Goal: Check status: Check status

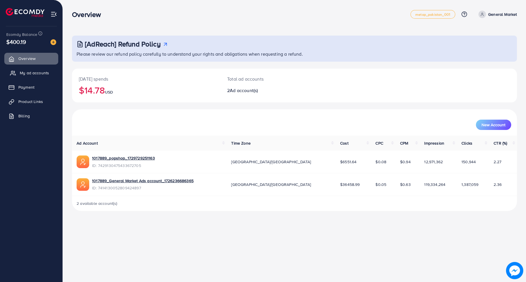
click at [31, 68] on link "My ad accounts" at bounding box center [31, 72] width 54 height 11
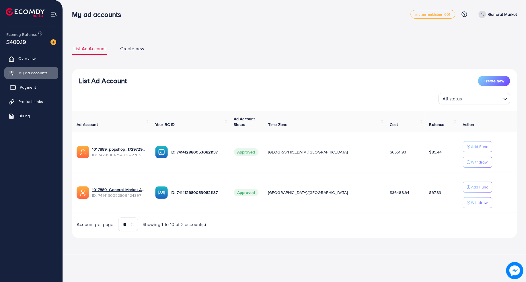
click at [35, 87] on span "Payment" at bounding box center [28, 87] width 16 height 6
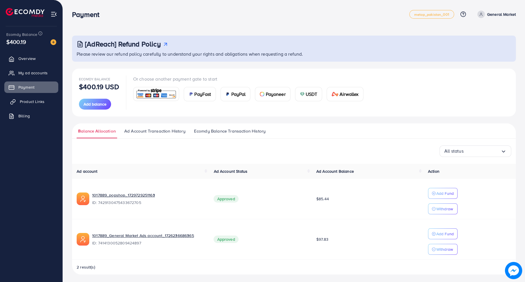
click at [39, 102] on span "Product Links" at bounding box center [32, 102] width 25 height 6
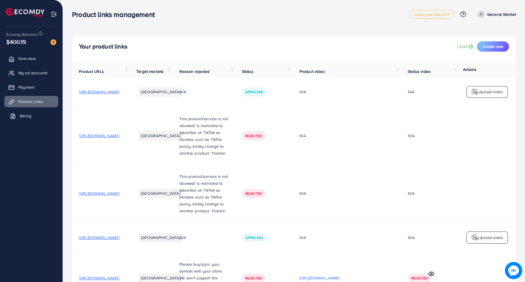
click at [35, 113] on link "Billing" at bounding box center [31, 115] width 54 height 11
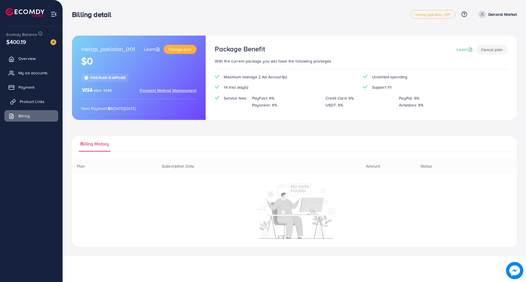
click at [37, 105] on link "Product Links" at bounding box center [31, 101] width 54 height 11
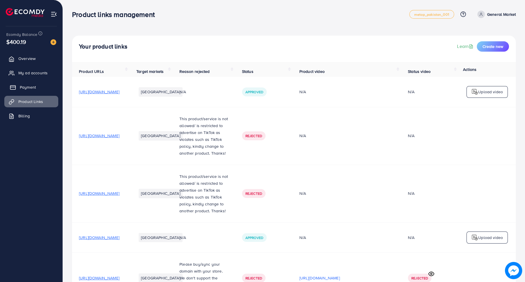
click at [41, 88] on link "Payment" at bounding box center [31, 86] width 54 height 11
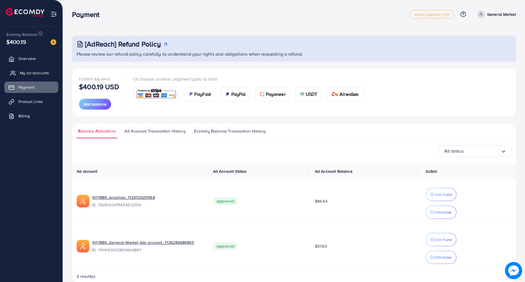
click at [46, 72] on span "My ad accounts" at bounding box center [34, 73] width 29 height 6
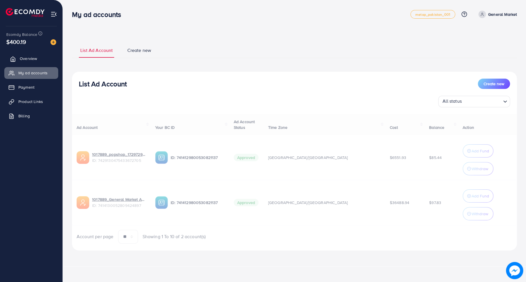
click at [49, 59] on link "Overview" at bounding box center [31, 58] width 54 height 11
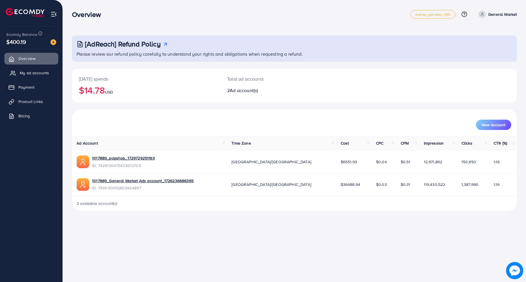
click at [40, 72] on span "My ad accounts" at bounding box center [34, 73] width 29 height 6
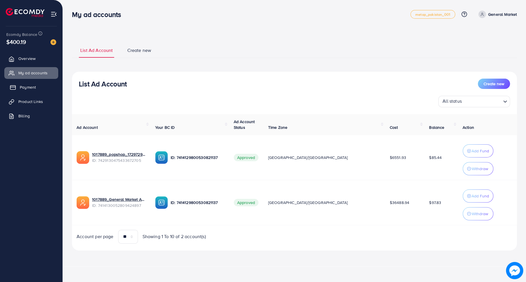
click at [37, 83] on link "Payment" at bounding box center [31, 86] width 54 height 11
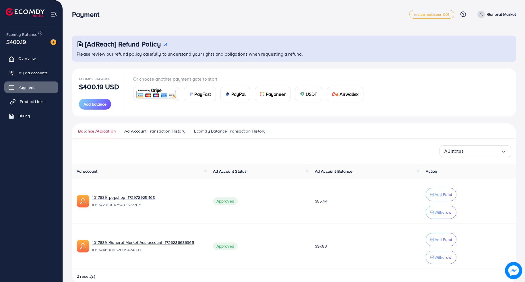
click at [37, 96] on link "Product Links" at bounding box center [31, 101] width 54 height 11
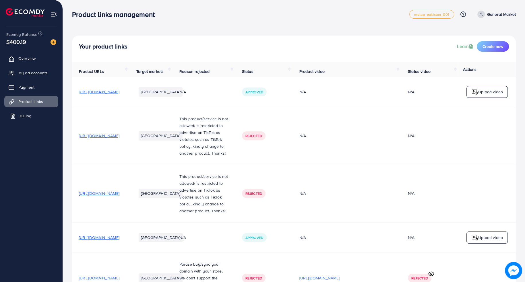
click at [37, 118] on link "Billing" at bounding box center [31, 115] width 54 height 11
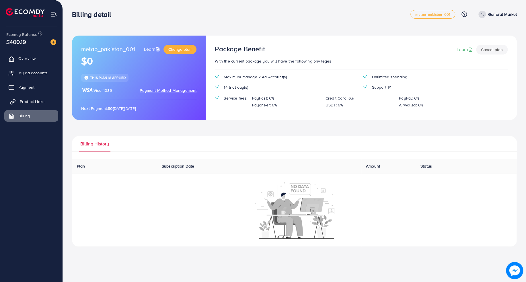
click at [43, 102] on span "Product Links" at bounding box center [32, 102] width 25 height 6
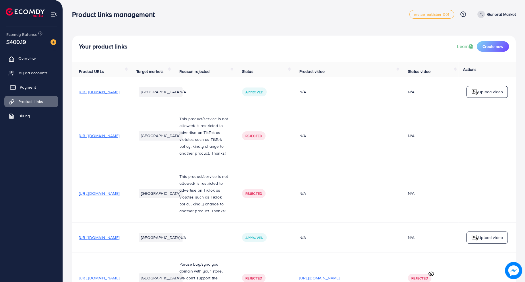
click at [44, 88] on link "Payment" at bounding box center [31, 86] width 54 height 11
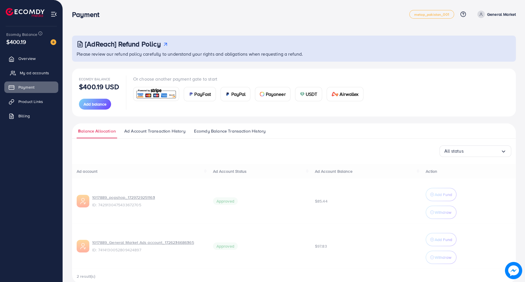
click at [48, 75] on link "My ad accounts" at bounding box center [31, 72] width 54 height 11
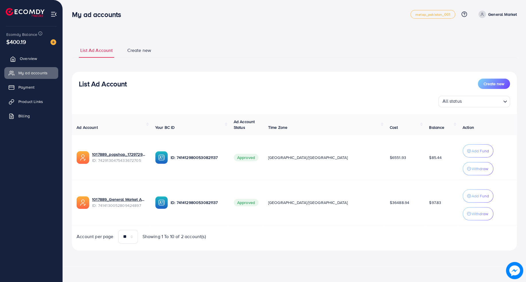
click at [48, 58] on link "Overview" at bounding box center [31, 58] width 54 height 11
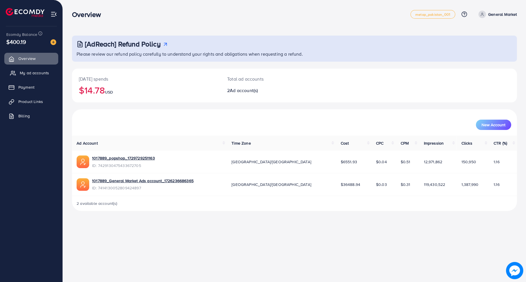
click at [40, 75] on span "My ad accounts" at bounding box center [34, 73] width 29 height 6
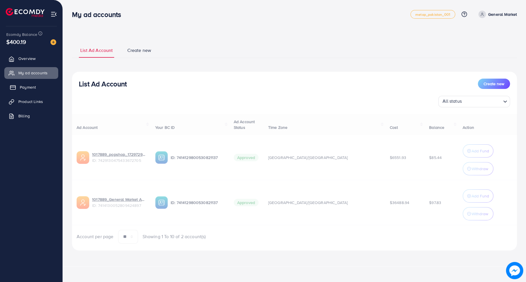
click at [38, 88] on link "Payment" at bounding box center [31, 86] width 54 height 11
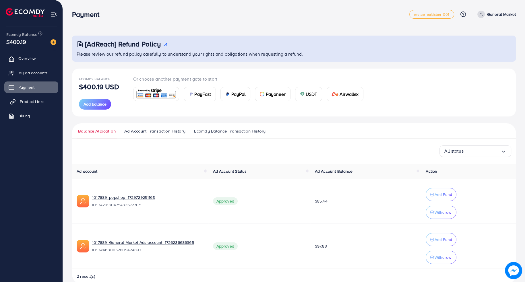
click at [37, 97] on link "Product Links" at bounding box center [31, 101] width 54 height 11
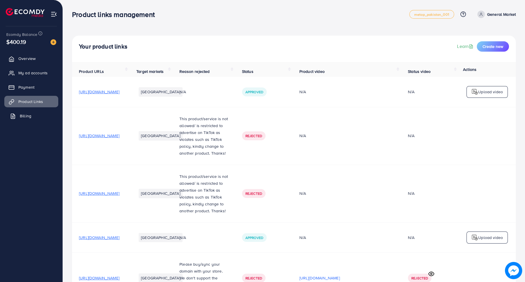
click at [34, 112] on link "Billing" at bounding box center [31, 115] width 54 height 11
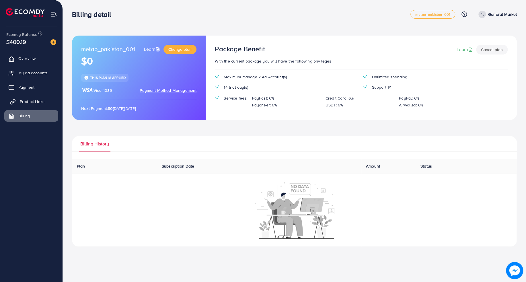
click at [41, 100] on span "Product Links" at bounding box center [32, 102] width 25 height 6
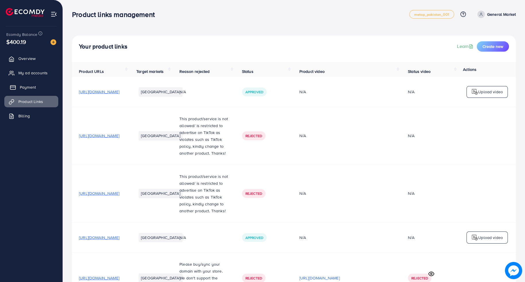
click at [43, 93] on link "Payment" at bounding box center [31, 86] width 54 height 11
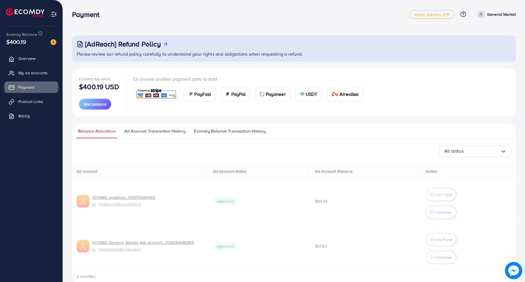
click at [46, 79] on ul "Overview My ad accounts Payment Product Links Billing" at bounding box center [31, 88] width 63 height 77
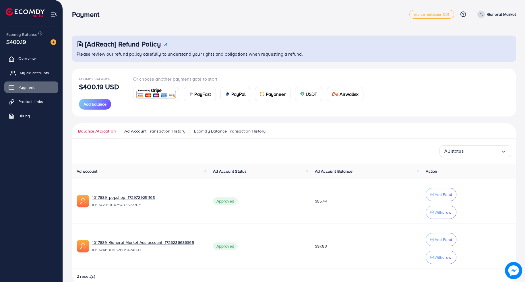
click at [43, 71] on span "My ad accounts" at bounding box center [34, 73] width 29 height 6
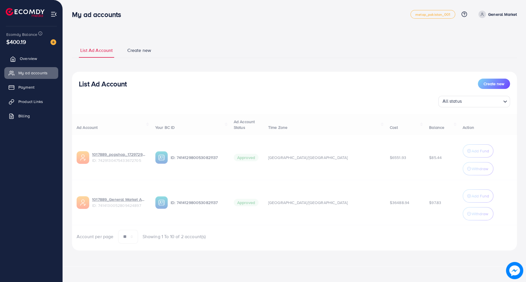
click at [46, 59] on link "Overview" at bounding box center [31, 58] width 54 height 11
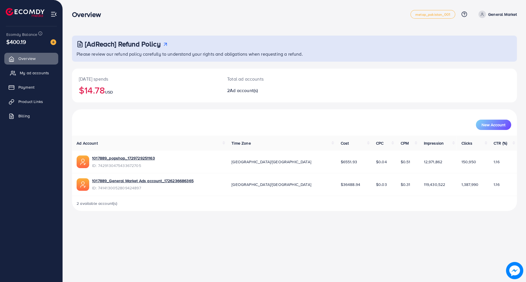
click at [40, 73] on span "My ad accounts" at bounding box center [34, 73] width 29 height 6
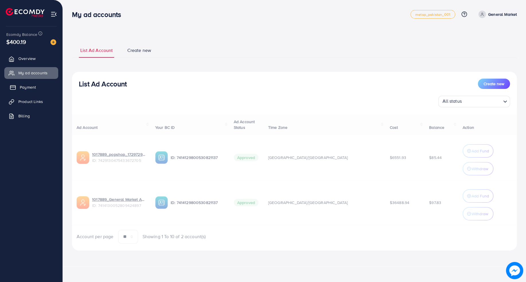
click at [37, 88] on link "Payment" at bounding box center [31, 86] width 54 height 11
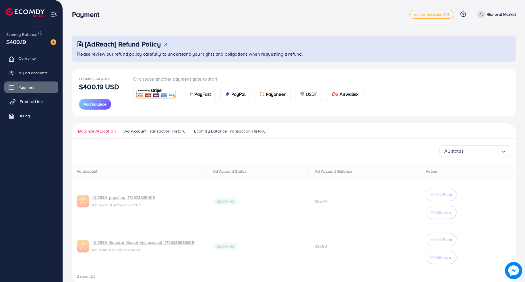
click at [36, 102] on span "Product Links" at bounding box center [32, 102] width 25 height 6
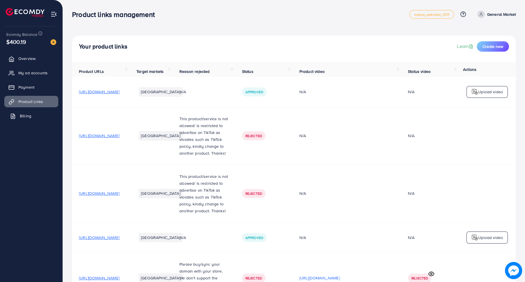
click at [31, 116] on link "Billing" at bounding box center [31, 115] width 54 height 11
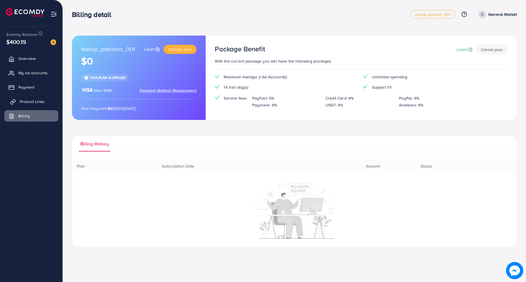
drag, startPoint x: 37, startPoint y: 101, endPoint x: 38, endPoint y: 98, distance: 3.1
click at [37, 101] on span "Product Links" at bounding box center [32, 102] width 25 height 6
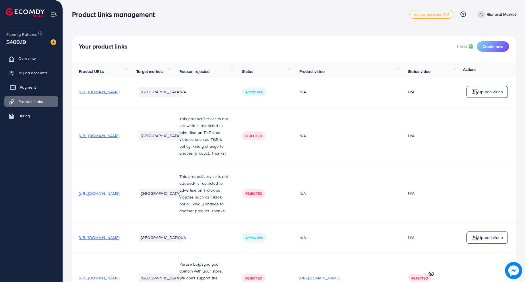
click at [42, 88] on link "Payment" at bounding box center [31, 86] width 54 height 11
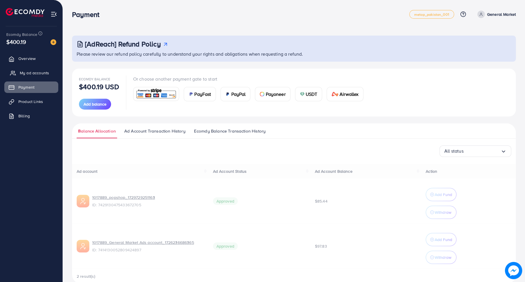
click at [45, 73] on span "My ad accounts" at bounding box center [34, 73] width 29 height 6
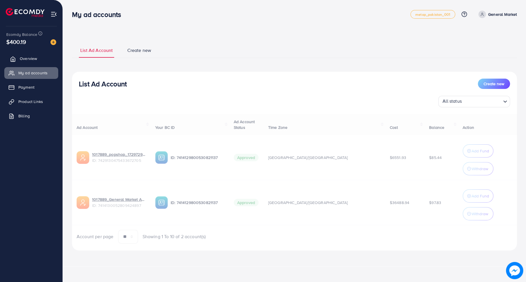
click at [48, 60] on link "Overview" at bounding box center [31, 58] width 54 height 11
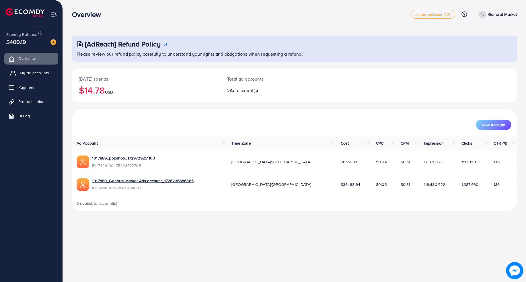
click at [43, 69] on link "My ad accounts" at bounding box center [31, 72] width 54 height 11
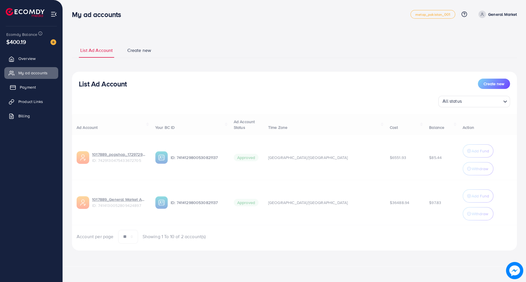
click at [39, 85] on link "Payment" at bounding box center [31, 86] width 54 height 11
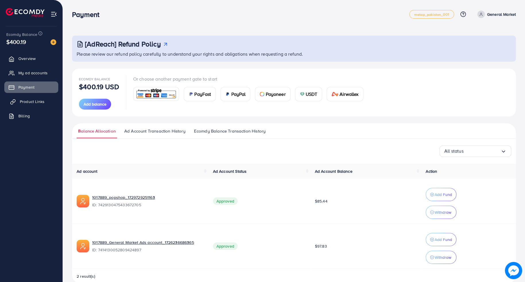
click at [36, 100] on span "Product Links" at bounding box center [32, 102] width 25 height 6
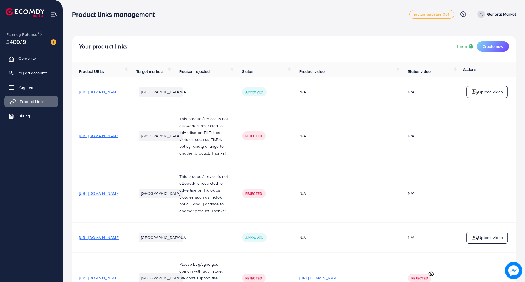
click at [34, 105] on link "Product Links" at bounding box center [31, 101] width 54 height 11
click at [34, 112] on link "Billing" at bounding box center [31, 115] width 54 height 11
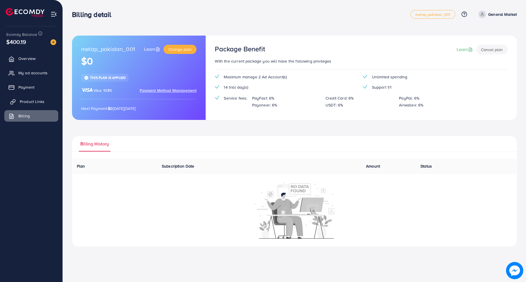
click at [40, 99] on span "Product Links" at bounding box center [32, 102] width 25 height 6
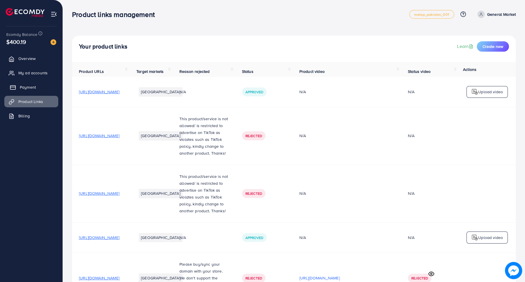
click at [42, 87] on link "Payment" at bounding box center [31, 86] width 54 height 11
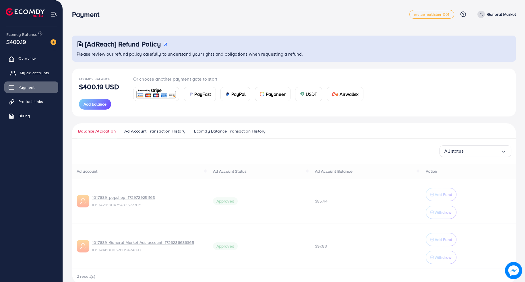
drag, startPoint x: 46, startPoint y: 76, endPoint x: 46, endPoint y: 72, distance: 4.6
click at [46, 76] on link "My ad accounts" at bounding box center [31, 72] width 54 height 11
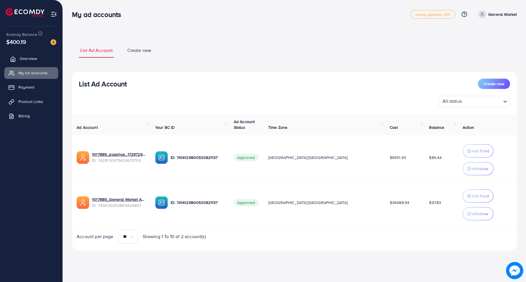
click at [45, 61] on link "Overview" at bounding box center [31, 58] width 54 height 11
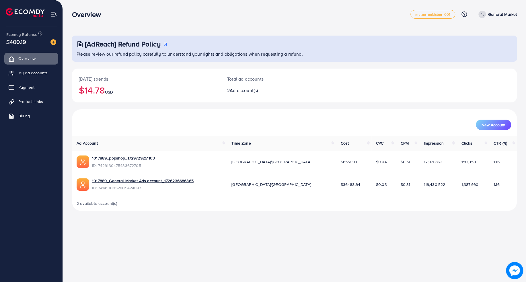
click at [95, 89] on h2 "$14.78 USD" at bounding box center [146, 90] width 135 height 11
click at [100, 100] on div "[DATE] spends $14.78 USD" at bounding box center [146, 86] width 148 height 34
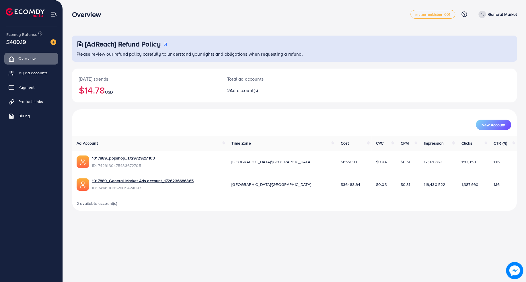
click at [101, 88] on h2 "$14.78 USD" at bounding box center [146, 90] width 135 height 11
click at [95, 100] on div "[DATE] spends $14.78 USD" at bounding box center [146, 86] width 148 height 34
click at [33, 75] on span "My ad accounts" at bounding box center [34, 73] width 29 height 6
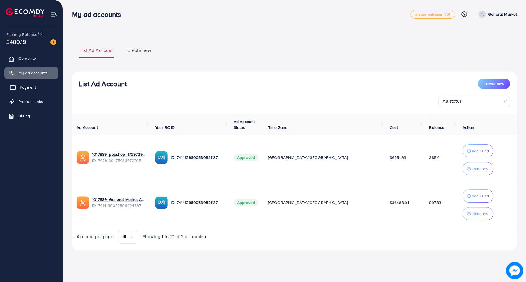
click at [28, 88] on span "Payment" at bounding box center [28, 87] width 16 height 6
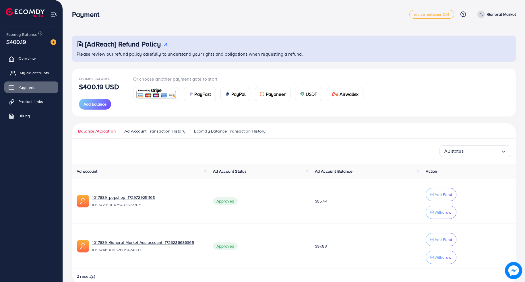
click at [35, 74] on span "My ad accounts" at bounding box center [34, 73] width 29 height 6
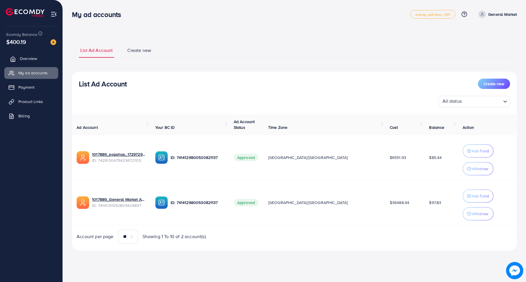
click at [36, 56] on span "Overview" at bounding box center [28, 59] width 17 height 6
